Goal: Information Seeking & Learning: Learn about a topic

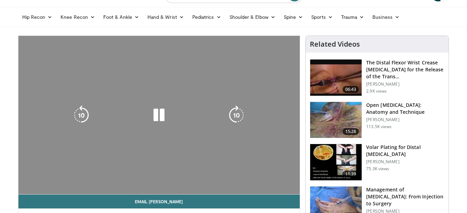
scroll to position [35, 0]
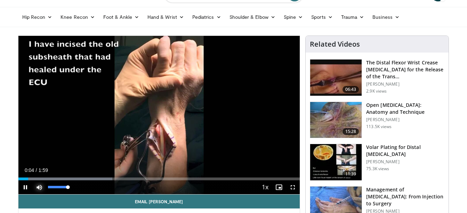
click at [41, 185] on span "Video Player" at bounding box center [39, 187] width 14 height 14
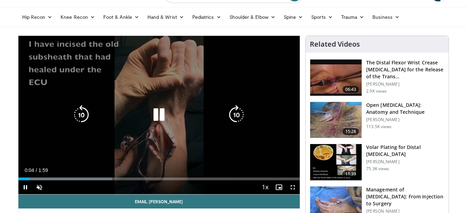
click at [41, 185] on video-js "**********" at bounding box center [159, 115] width 282 height 159
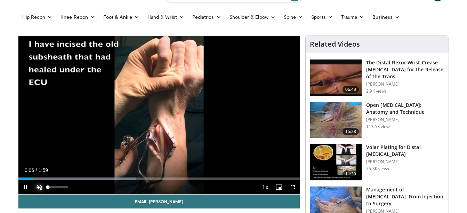
click at [39, 187] on span "Video Player" at bounding box center [39, 187] width 14 height 14
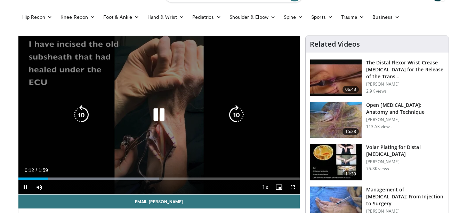
click at [90, 152] on div "10 seconds Tap to unmute" at bounding box center [159, 115] width 282 height 158
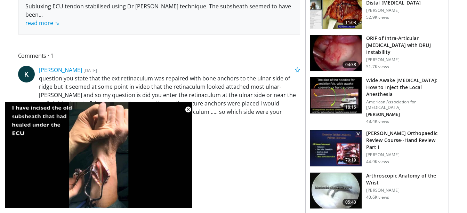
scroll to position [278, 0]
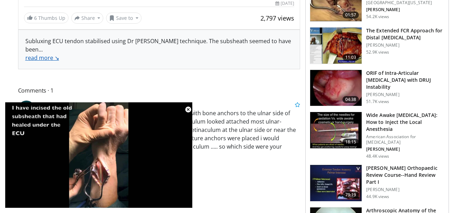
drag, startPoint x: 43, startPoint y: 61, endPoint x: 46, endPoint y: 58, distance: 3.8
click at [46, 58] on link "read more ↘" at bounding box center [42, 58] width 34 height 8
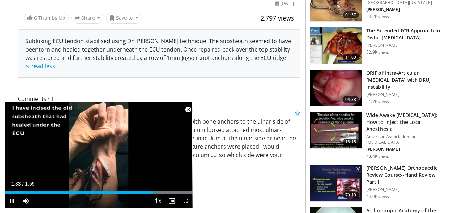
click at [188, 106] on span "Video Player" at bounding box center [188, 110] width 14 height 14
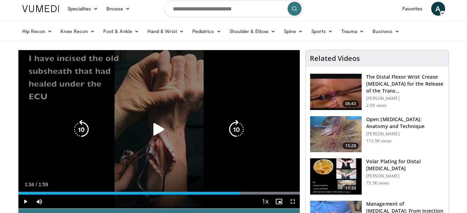
scroll to position [0, 0]
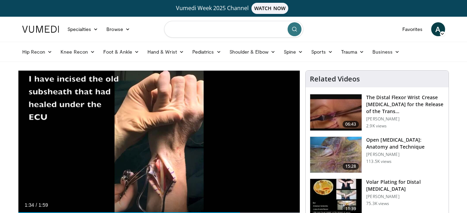
click at [223, 32] on input "Search topics, interventions" at bounding box center [233, 29] width 139 height 17
type input "**********"
click at [289, 30] on button "submit" at bounding box center [295, 29] width 14 height 14
click at [290, 29] on button "submit" at bounding box center [295, 29] width 14 height 14
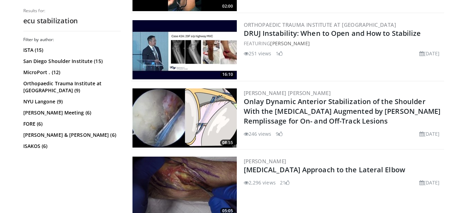
scroll to position [452, 0]
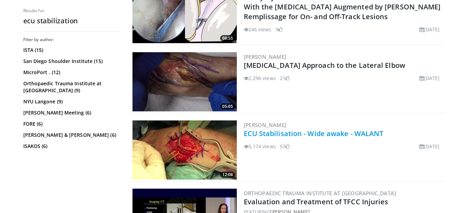
click at [299, 135] on link "ECU Stabilisation - Wide awake - WALANT" at bounding box center [314, 133] width 140 height 9
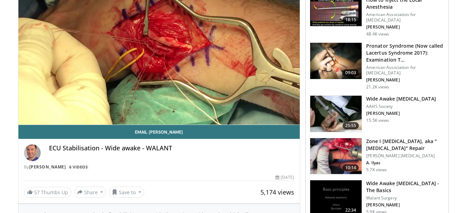
scroll to position [35, 0]
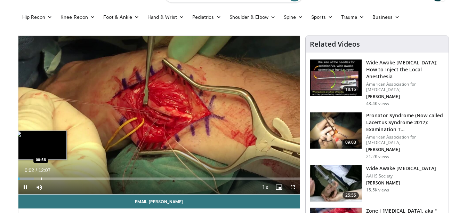
click at [41, 178] on div "Loaded : 5.45% 00:03 00:58" at bounding box center [159, 178] width 282 height 3
click at [32, 178] on div "01:01" at bounding box center [30, 178] width 24 height 3
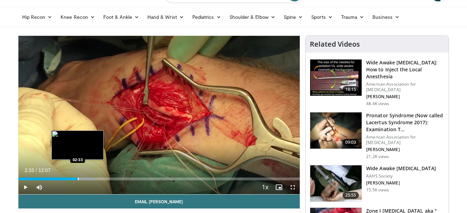
click at [79, 178] on div "Loaded : 27.28% 02:33 02:33" at bounding box center [159, 178] width 282 height 3
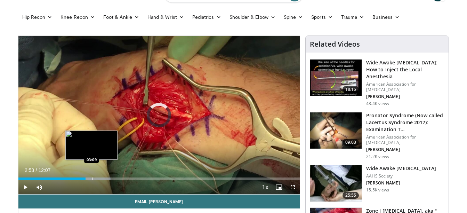
click at [91, 177] on div "Loaded : 32.74% 02:53 03:09" at bounding box center [159, 177] width 282 height 7
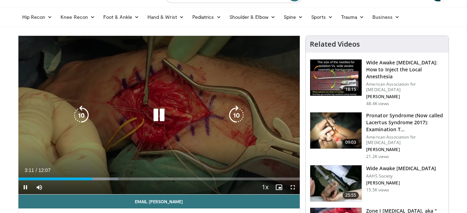
click at [123, 180] on video-js "**********" at bounding box center [159, 115] width 282 height 159
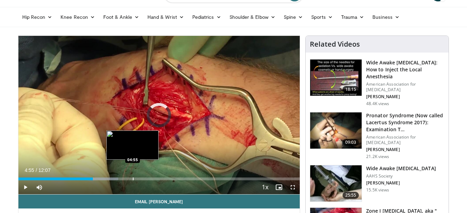
click at [133, 178] on div "Progress Bar" at bounding box center [133, 178] width 1 height 3
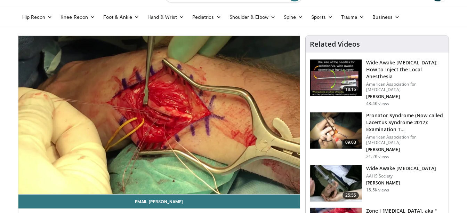
scroll to position [70, 0]
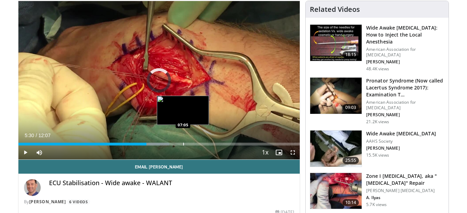
click at [183, 143] on div "Loaded : 53.69% 05:30 07:05" at bounding box center [159, 144] width 282 height 3
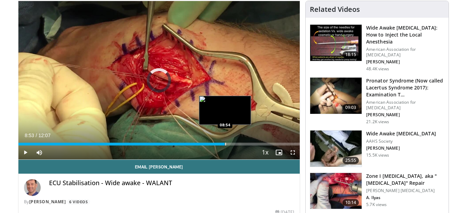
click at [225, 143] on div "Loaded : 68.84% 08:53 08:54" at bounding box center [159, 144] width 282 height 3
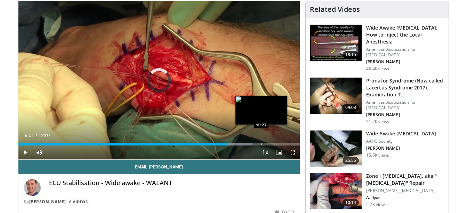
click at [261, 144] on div "Loaded : 83.22% 09:01 10:27" at bounding box center [159, 144] width 282 height 3
click at [266, 144] on div "Progress Bar" at bounding box center [266, 144] width 1 height 3
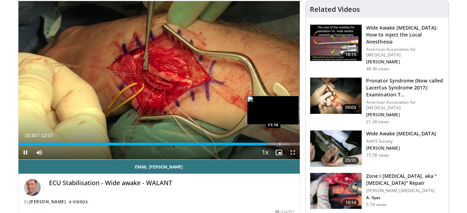
click at [280, 143] on div "Progress Bar" at bounding box center [280, 144] width 1 height 3
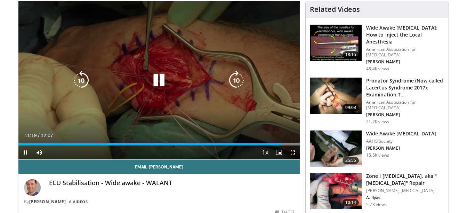
click at [285, 143] on video-js "**********" at bounding box center [159, 80] width 282 height 159
